Goal: Task Accomplishment & Management: Use online tool/utility

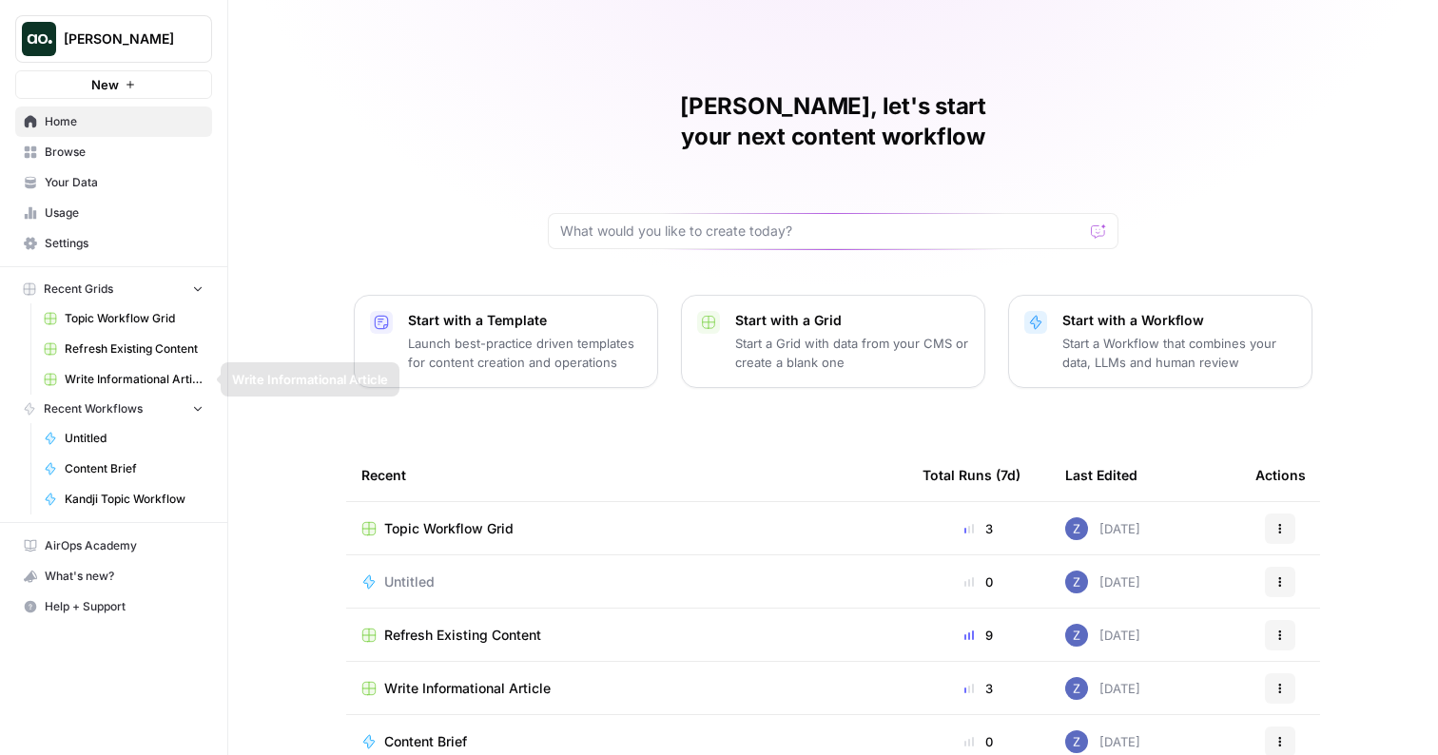
click at [124, 320] on span "Topic Workflow Grid" at bounding box center [134, 318] width 139 height 17
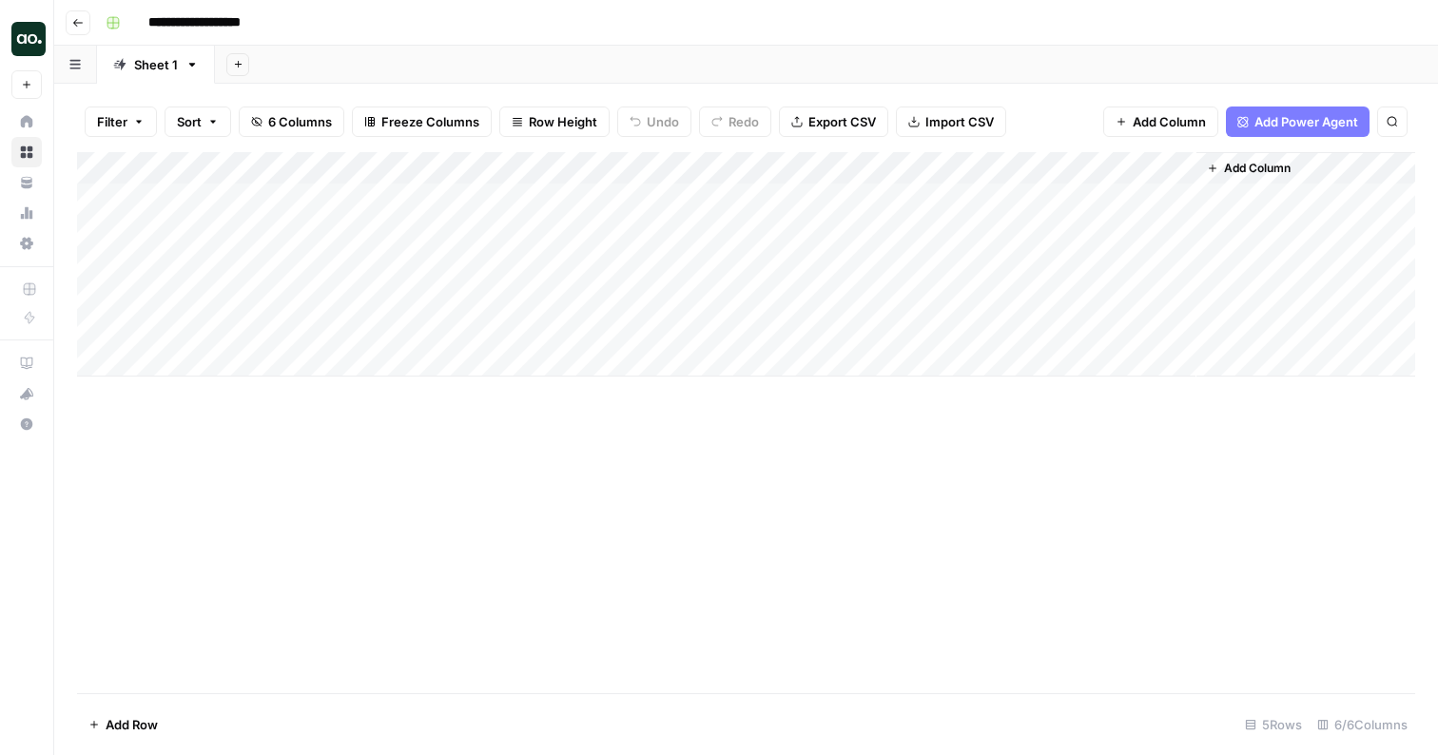
click at [548, 199] on div "Add Column" at bounding box center [746, 264] width 1338 height 224
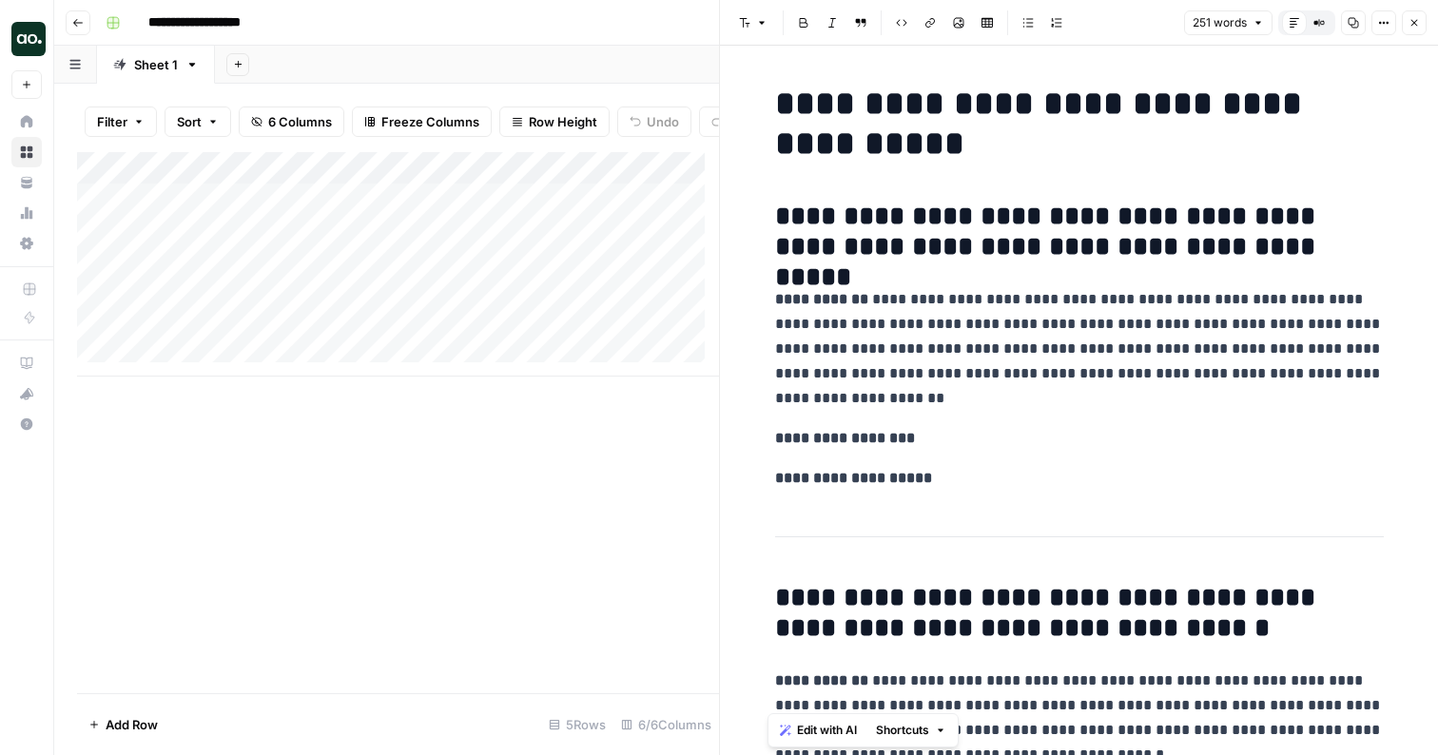
click at [637, 580] on div "Add Column" at bounding box center [398, 422] width 642 height 541
click at [1417, 20] on icon "button" at bounding box center [1413, 22] width 11 height 11
